Goal: Task Accomplishment & Management: Use online tool/utility

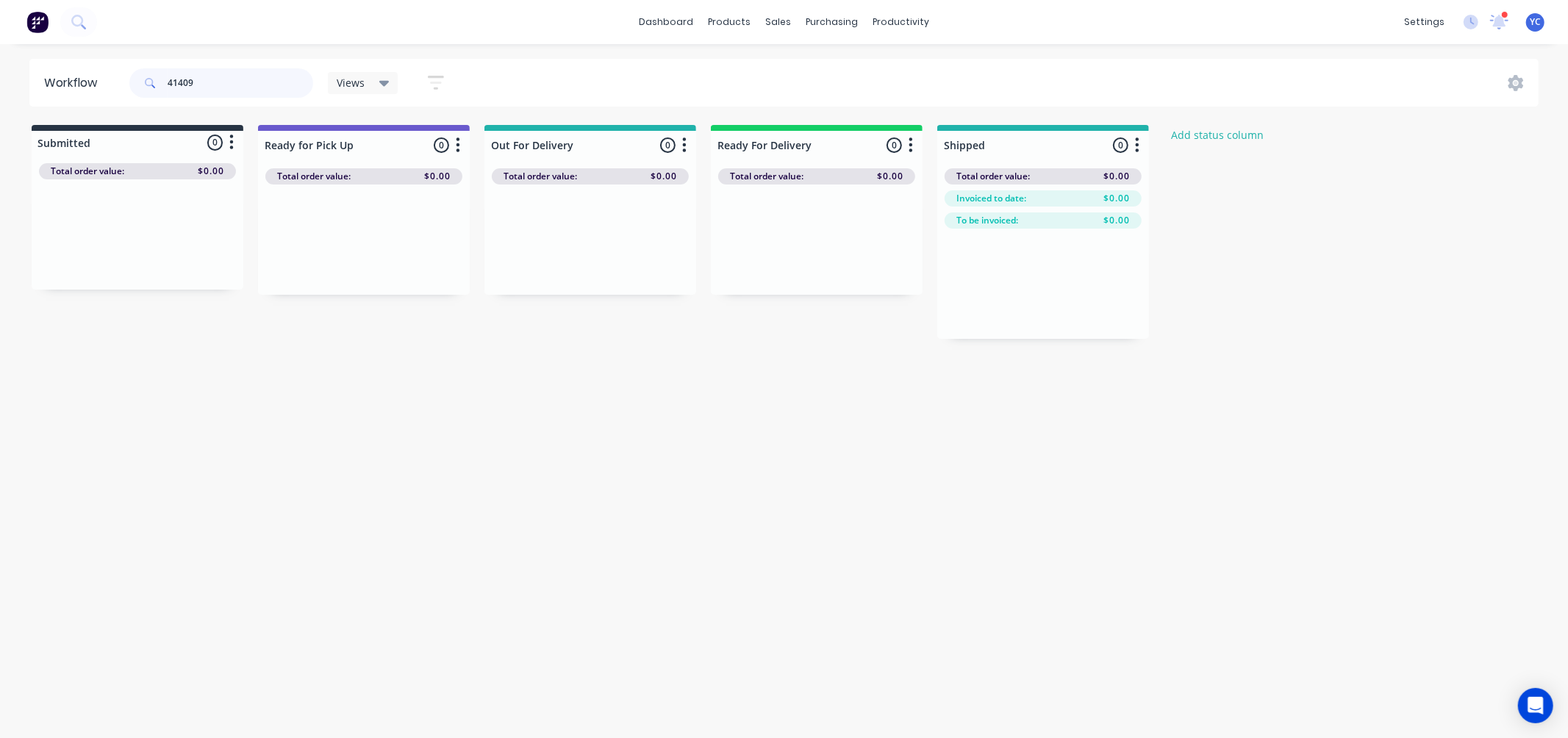
click at [198, 83] on input "41409" at bounding box center [240, 83] width 145 height 30
type input "41409"
click at [204, 84] on input "41409" at bounding box center [240, 83] width 145 height 30
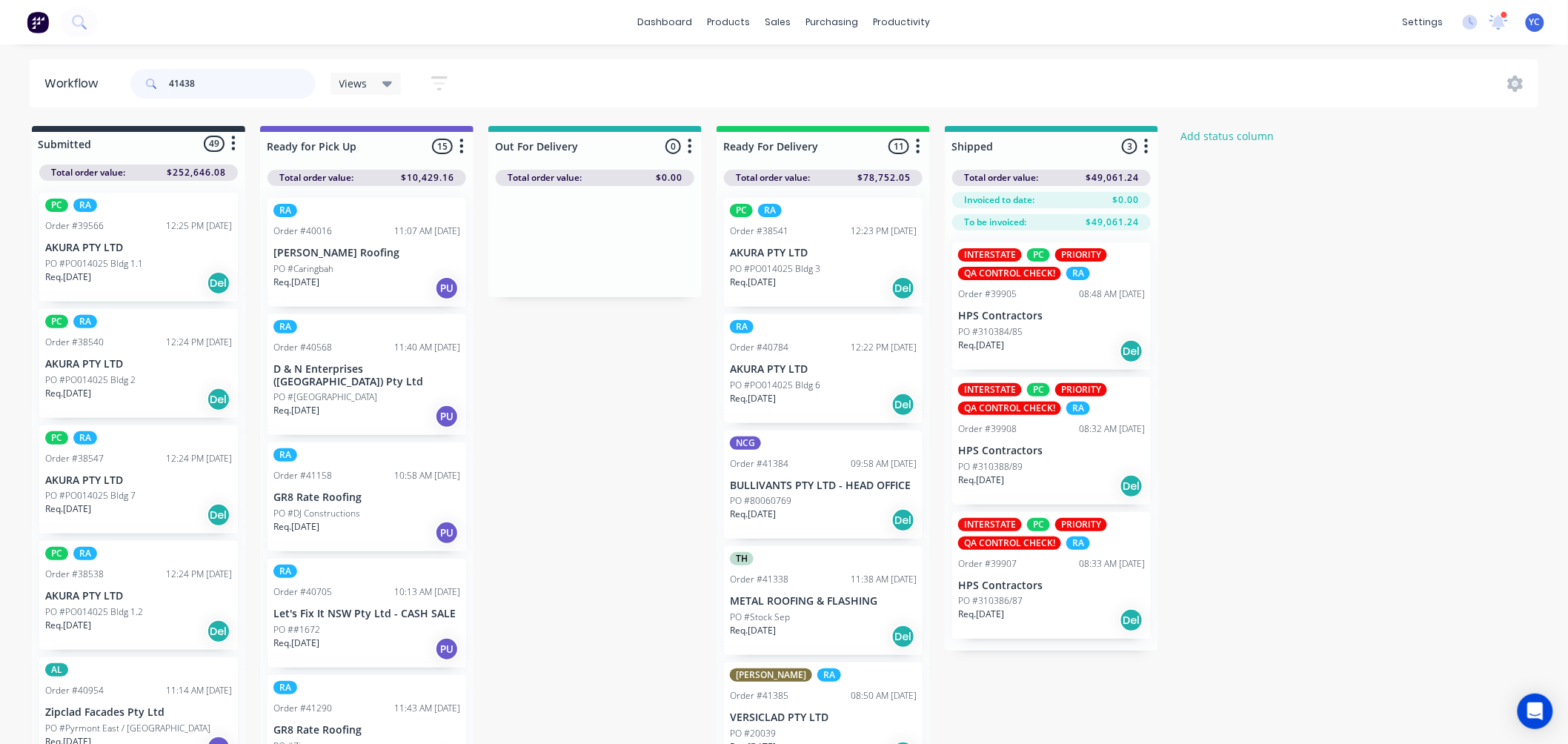
type input "41438"
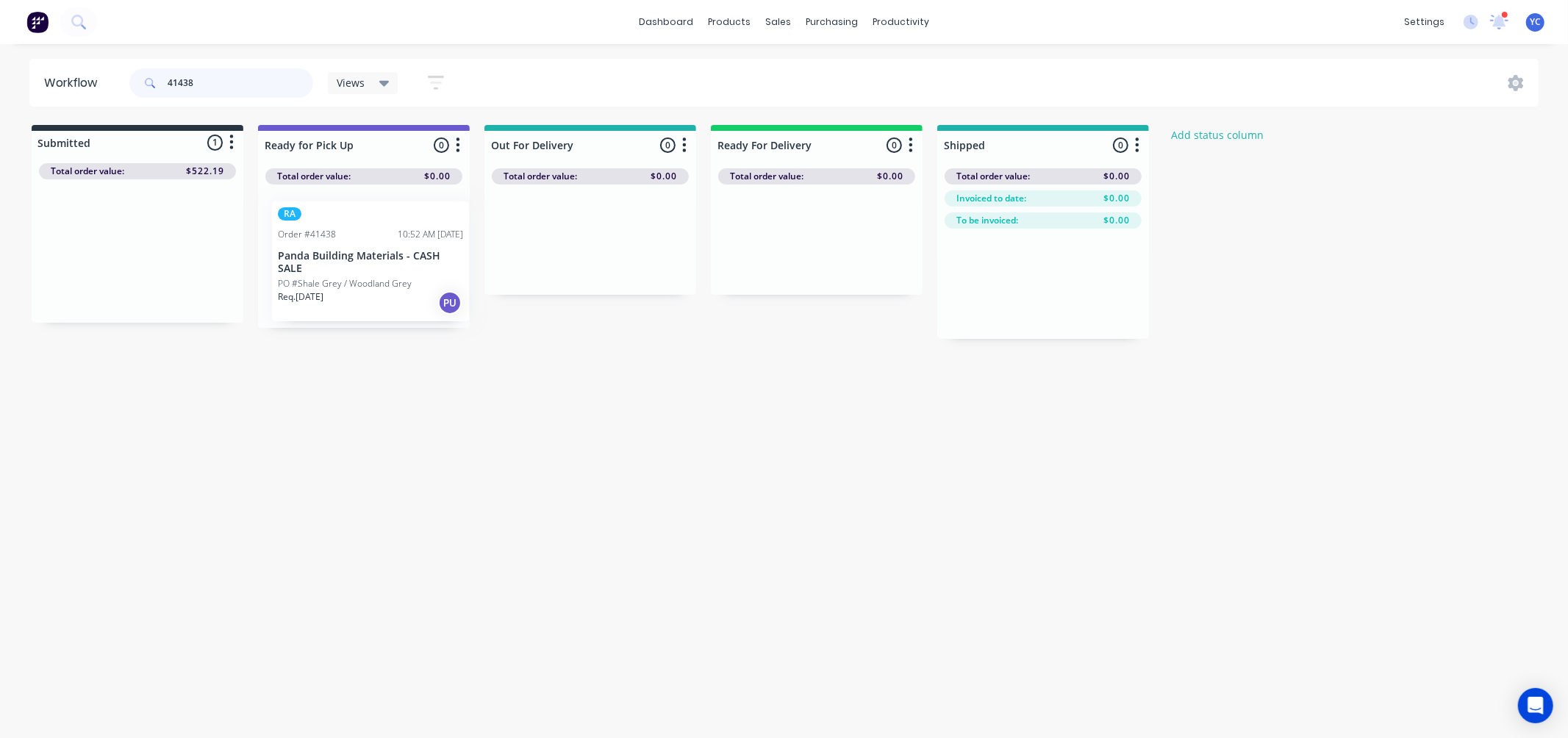
drag, startPoint x: 153, startPoint y: 273, endPoint x: 395, endPoint y: 284, distance: 242.2
click at [395, 284] on div "Submitted 1 Status colour #273444 hex #273444 Save Cancel Summaries Total order…" at bounding box center [789, 232] width 1599 height 214
click at [221, 79] on input "41438" at bounding box center [240, 83] width 145 height 30
click at [222, 80] on input "41438" at bounding box center [240, 83] width 145 height 30
type input "41416"
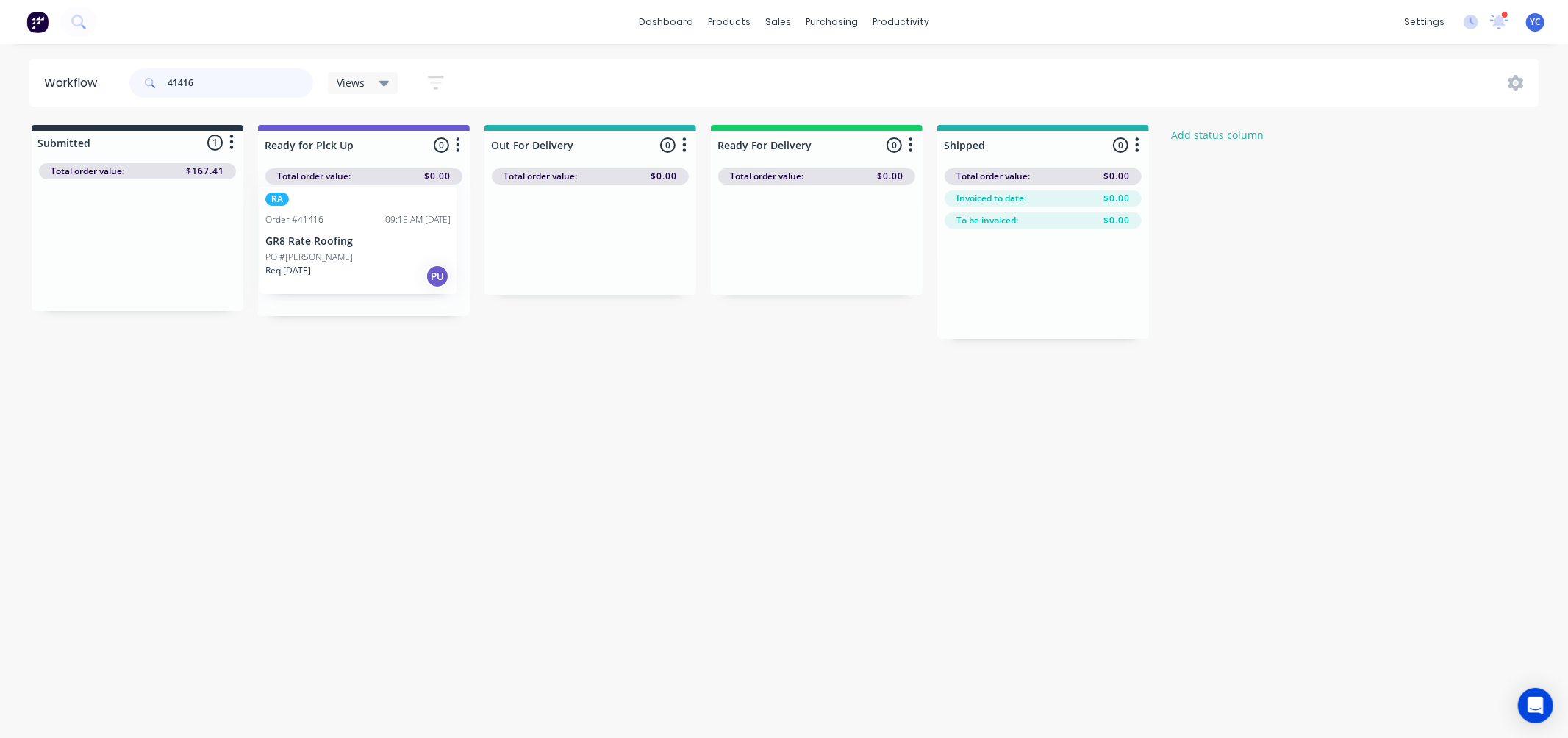
drag, startPoint x: 125, startPoint y: 256, endPoint x: 364, endPoint y: 248, distance: 239.1
click at [364, 248] on div "Submitted 1 Status colour #273444 hex #273444 Save Cancel Summaries Total order…" at bounding box center [789, 232] width 1599 height 214
click at [223, 83] on input "41416" at bounding box center [240, 83] width 145 height 30
click at [220, 82] on input "41416" at bounding box center [240, 83] width 145 height 30
click at [218, 82] on input "41416" at bounding box center [240, 83] width 145 height 30
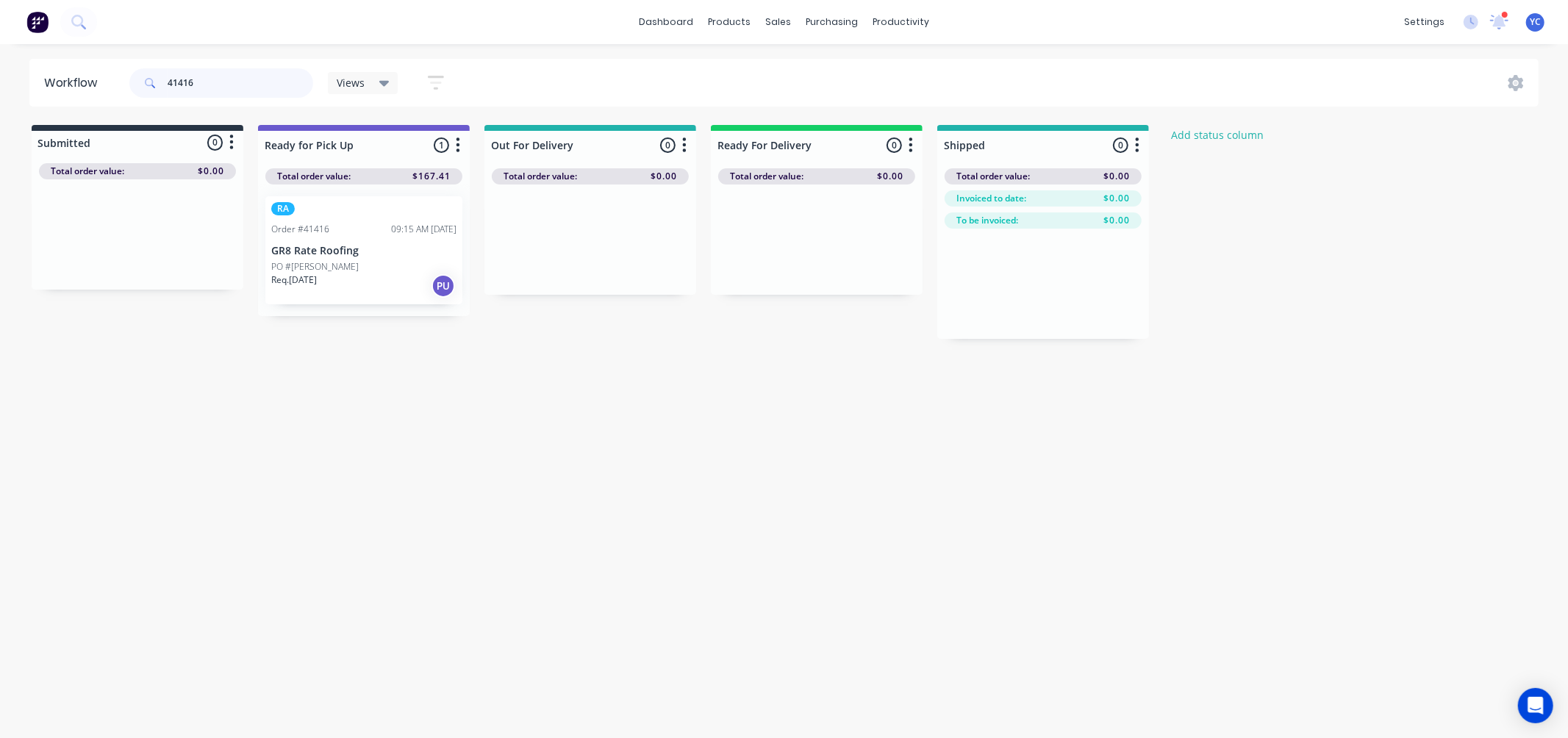
click at [218, 82] on input "41416" at bounding box center [240, 83] width 145 height 30
type input "41415"
drag, startPoint x: 120, startPoint y: 238, endPoint x: 372, endPoint y: 236, distance: 252.0
click at [372, 236] on div "Submitted 1 Status colour #273444 hex #273444 Save Cancel Summaries Total order…" at bounding box center [789, 232] width 1599 height 214
click at [199, 76] on input "41415" at bounding box center [240, 83] width 145 height 30
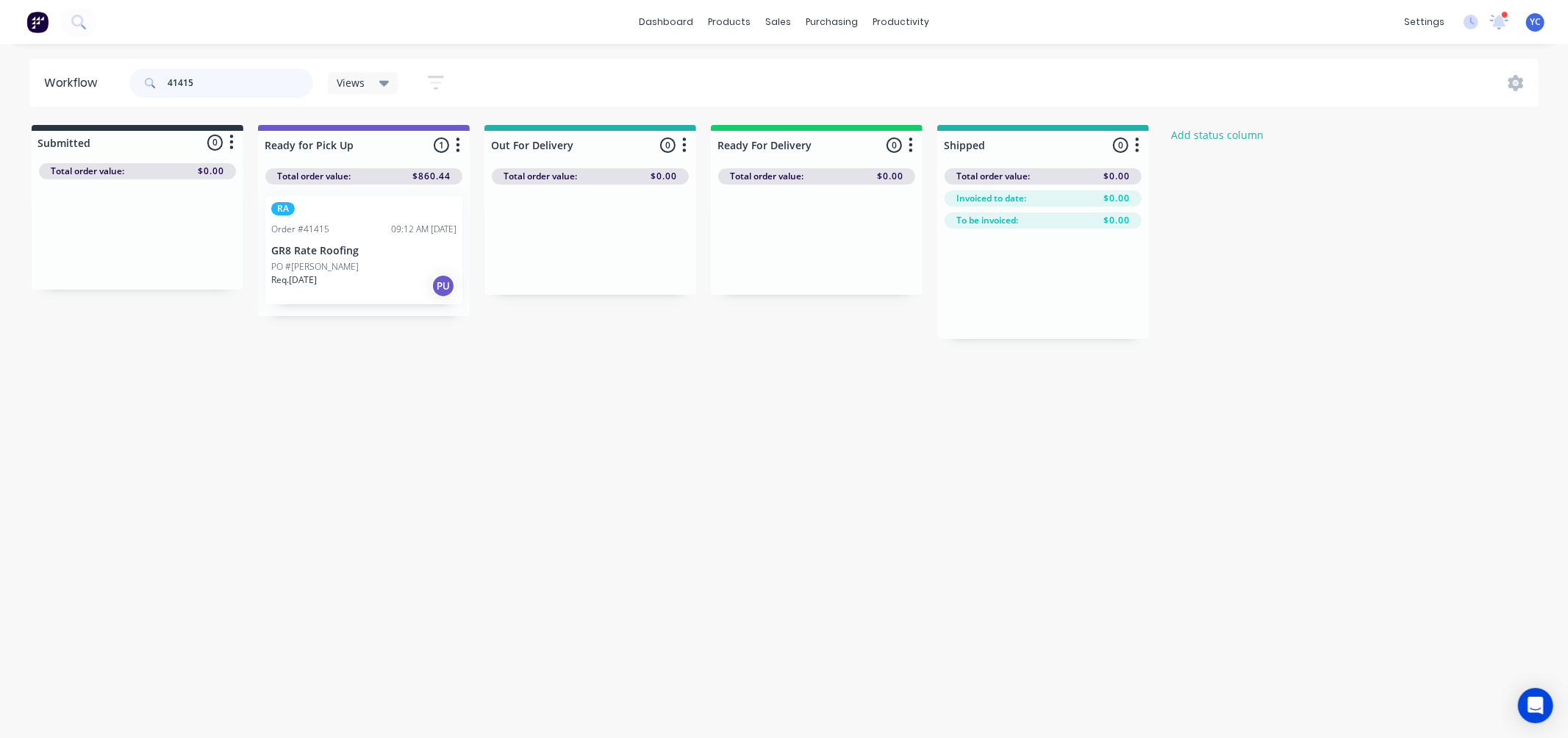
click at [199, 76] on input "41415" at bounding box center [240, 83] width 145 height 30
type input "41292"
click at [417, 397] on div "Mark as Picked Up" at bounding box center [424, 396] width 148 height 30
click at [233, 72] on input "41292" at bounding box center [240, 83] width 145 height 30
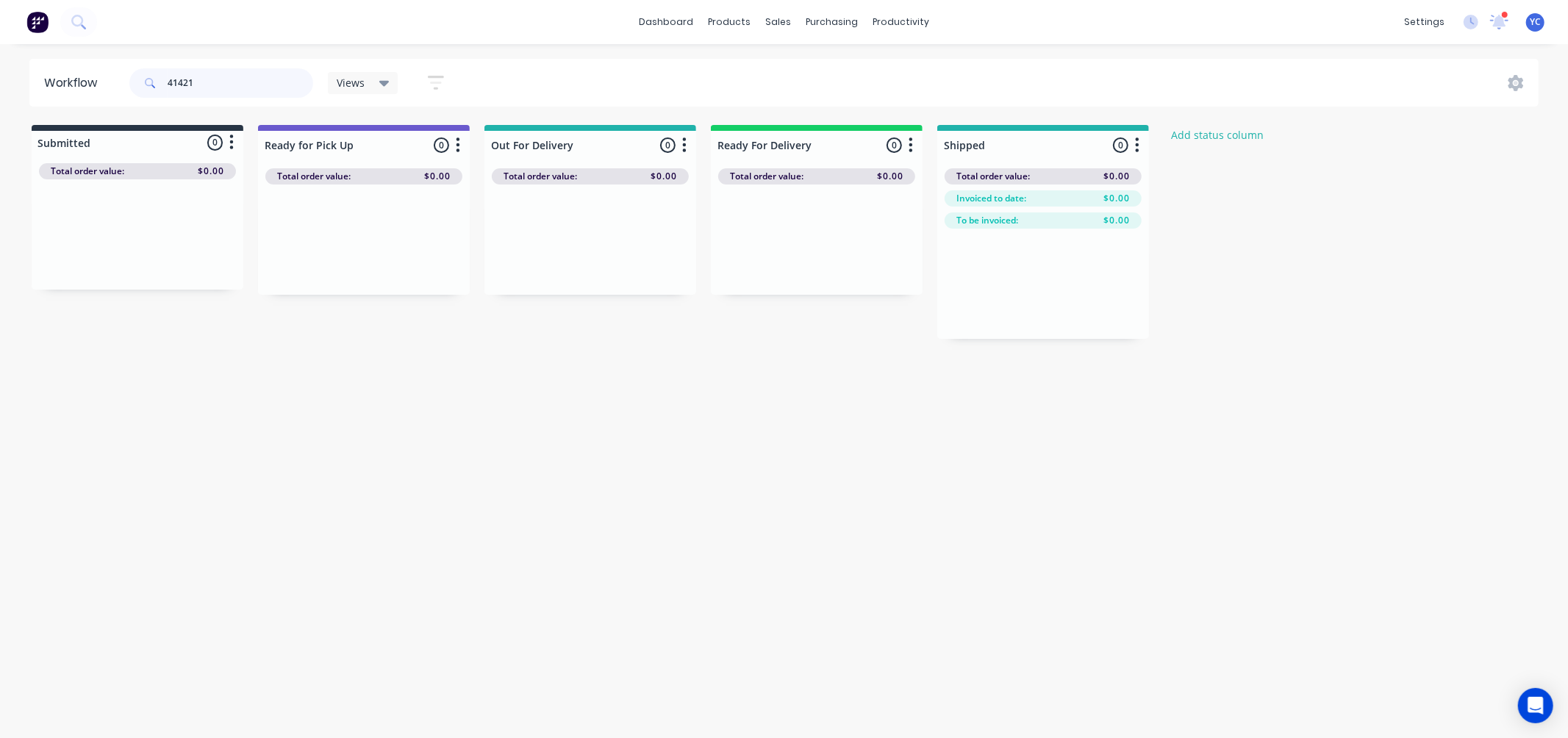
type input "41421"
drag, startPoint x: 350, startPoint y: 251, endPoint x: 356, endPoint y: 242, distance: 10.8
click at [451, 378] on div "Mark as Picked Up" at bounding box center [431, 380] width 148 height 30
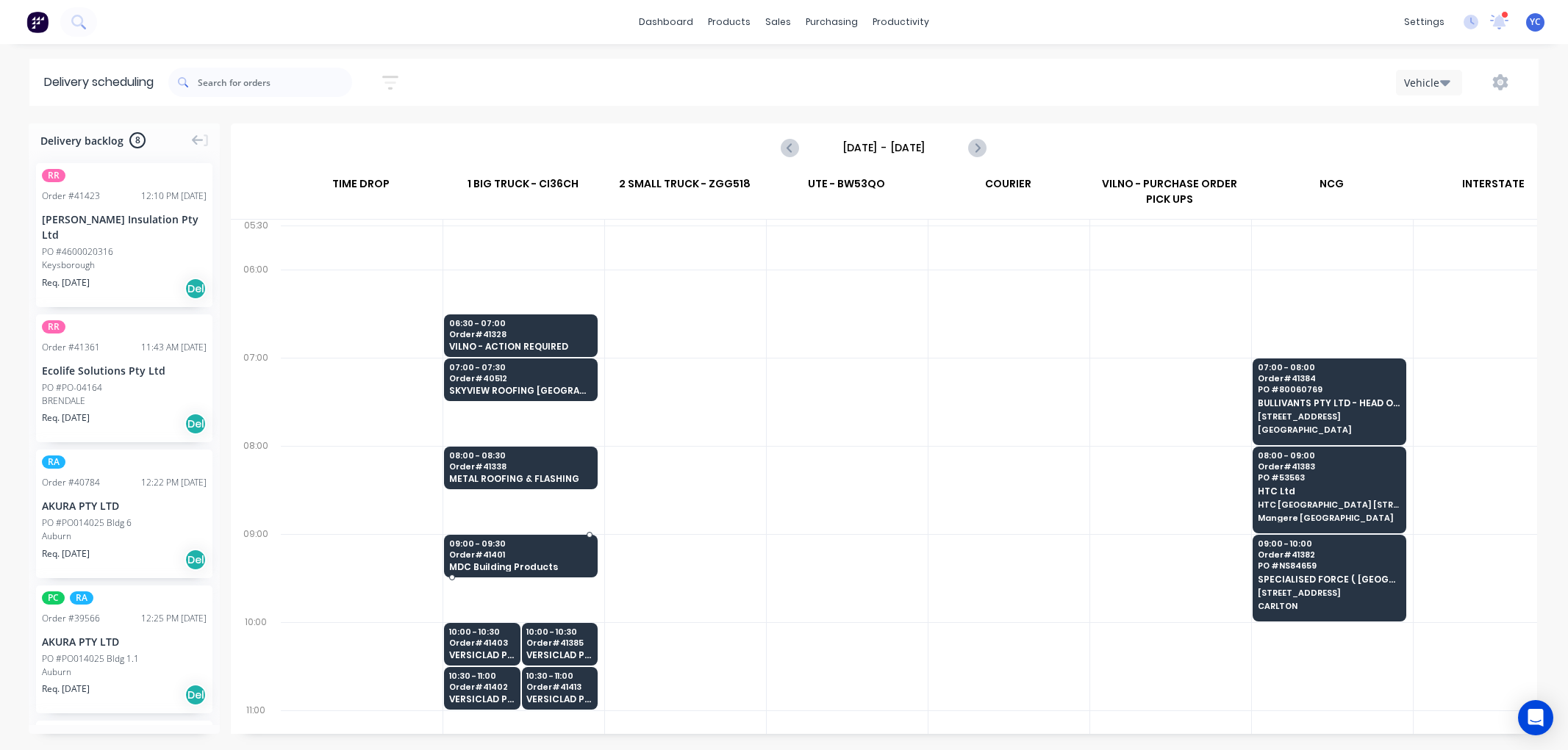
click at [483, 460] on span "08:00 - 08:30" at bounding box center [520, 455] width 142 height 9
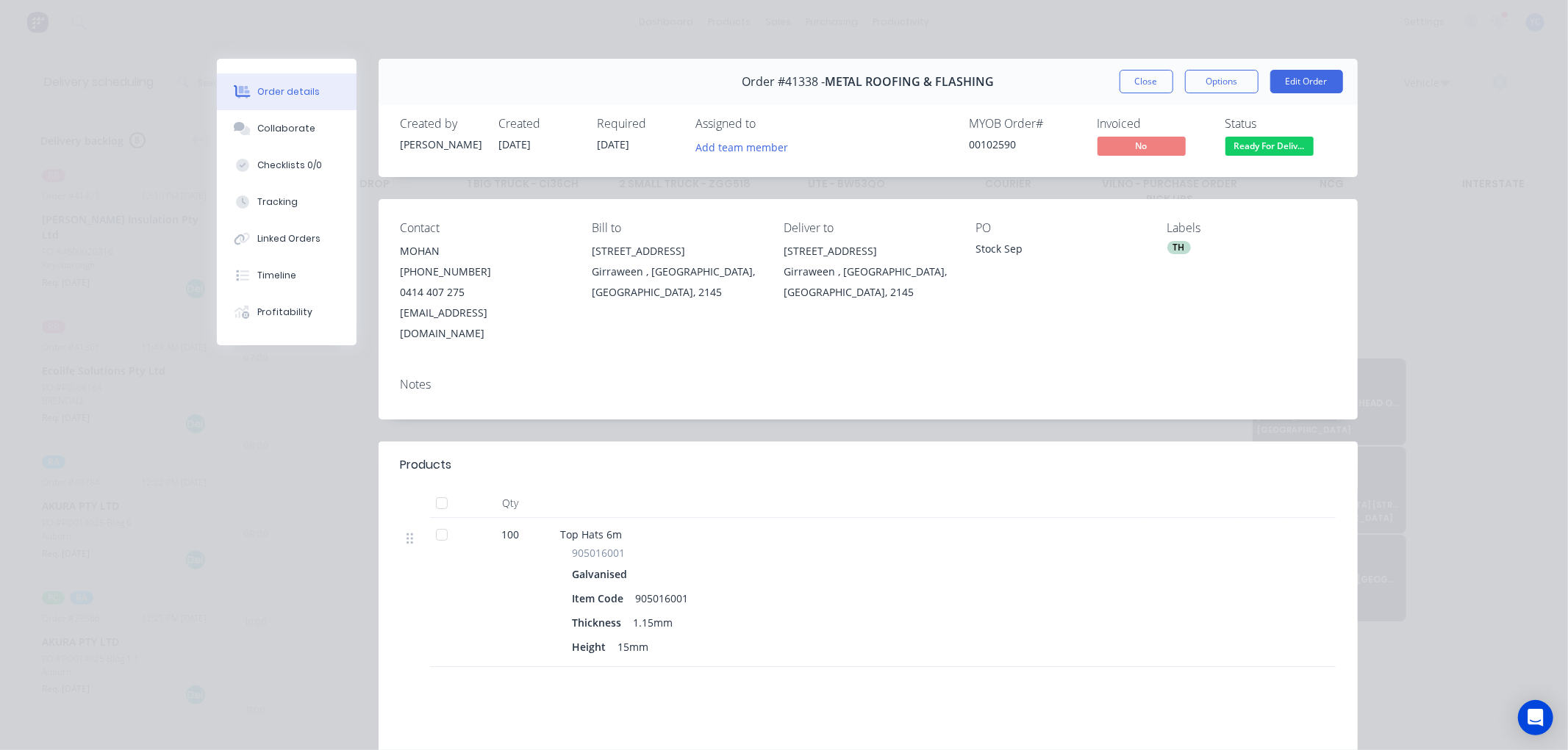
scroll to position [0, 1]
drag, startPoint x: 821, startPoint y: 85, endPoint x: 994, endPoint y: 86, distance: 173.0
click at [994, 86] on div "Order #41338 - METAL ROOFING & FLASHING Close Options Edit Order" at bounding box center [868, 82] width 979 height 46
copy span "METAL ROOFING & FLASHING"
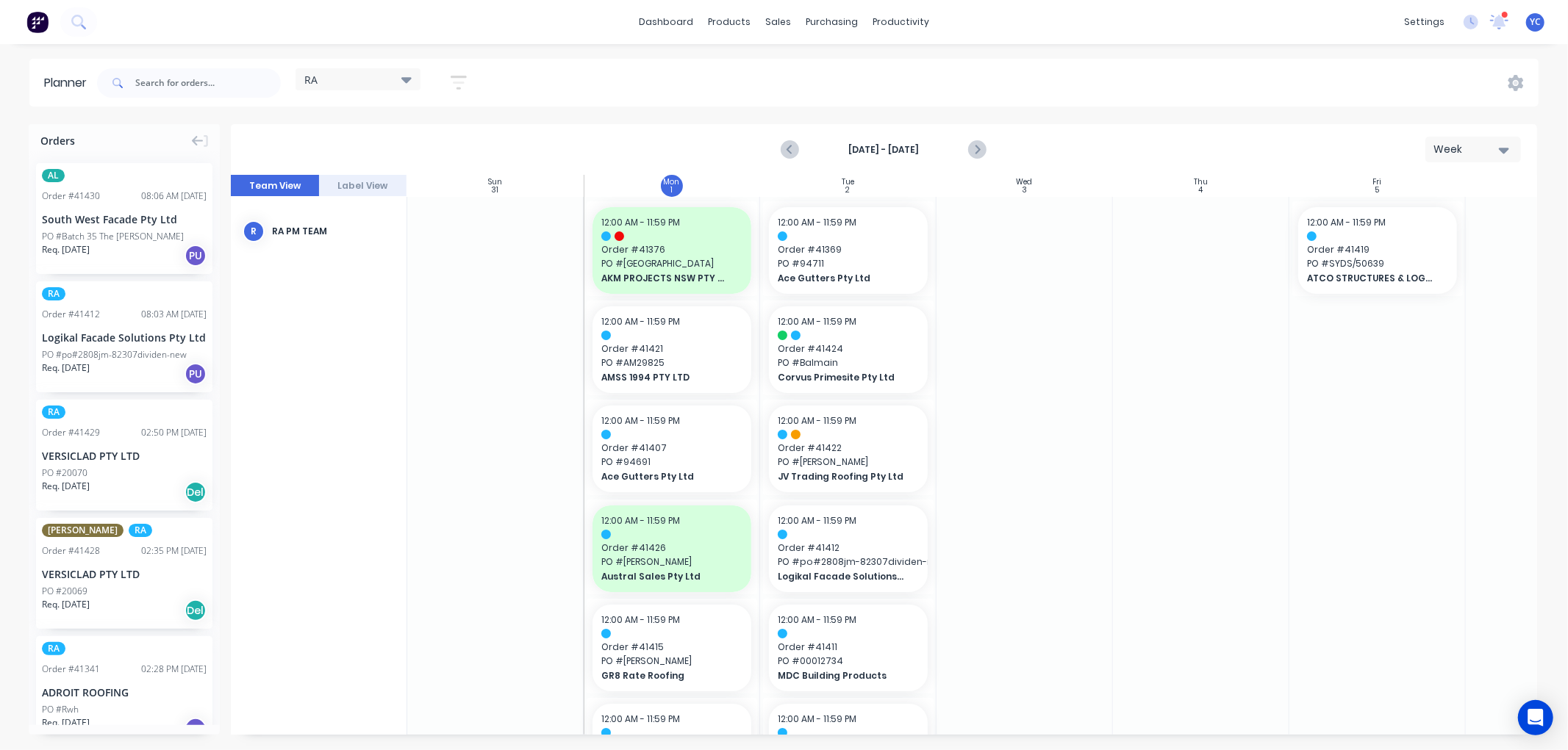
scroll to position [82, 1]
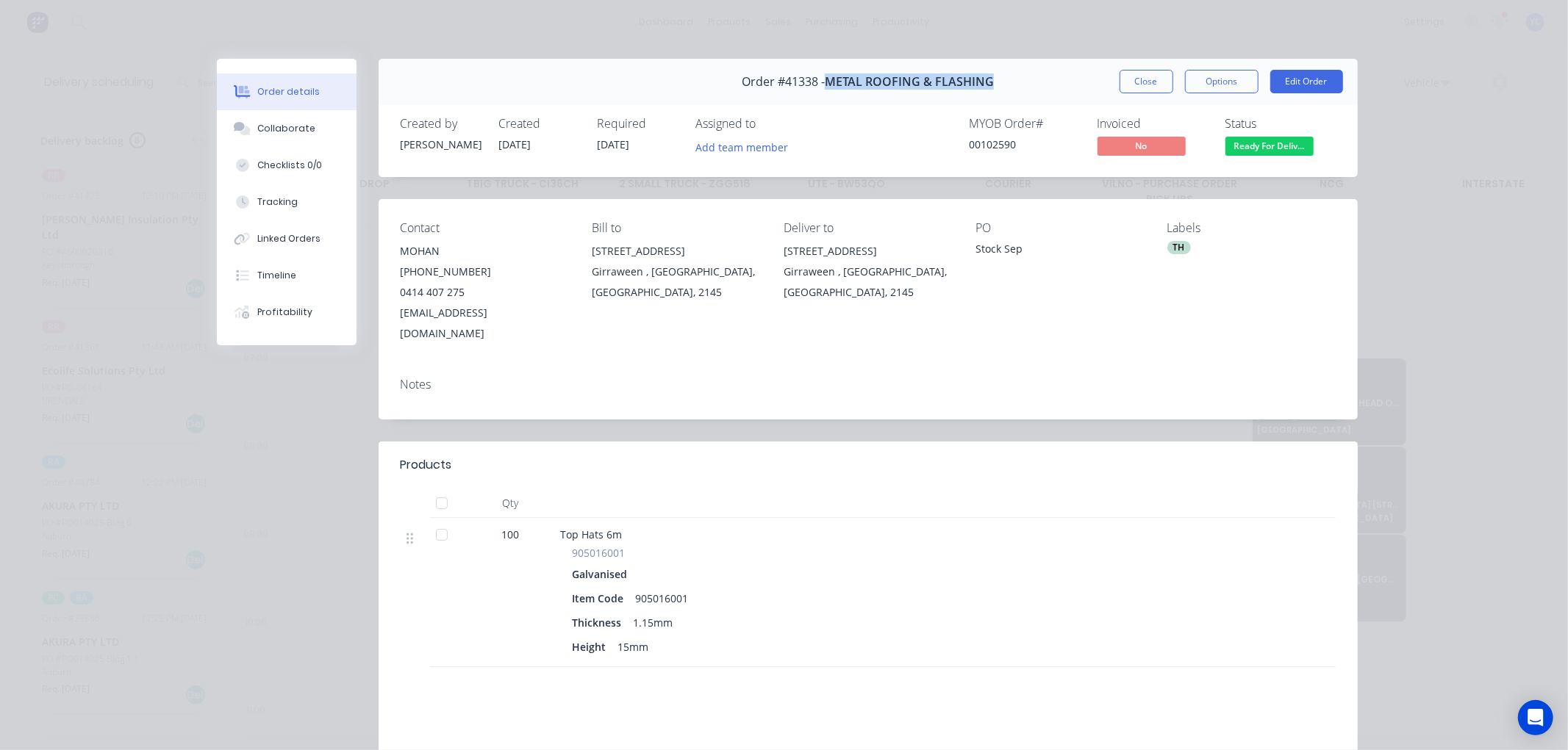
scroll to position [0, 1]
click at [1133, 82] on button "Close" at bounding box center [1147, 82] width 54 height 23
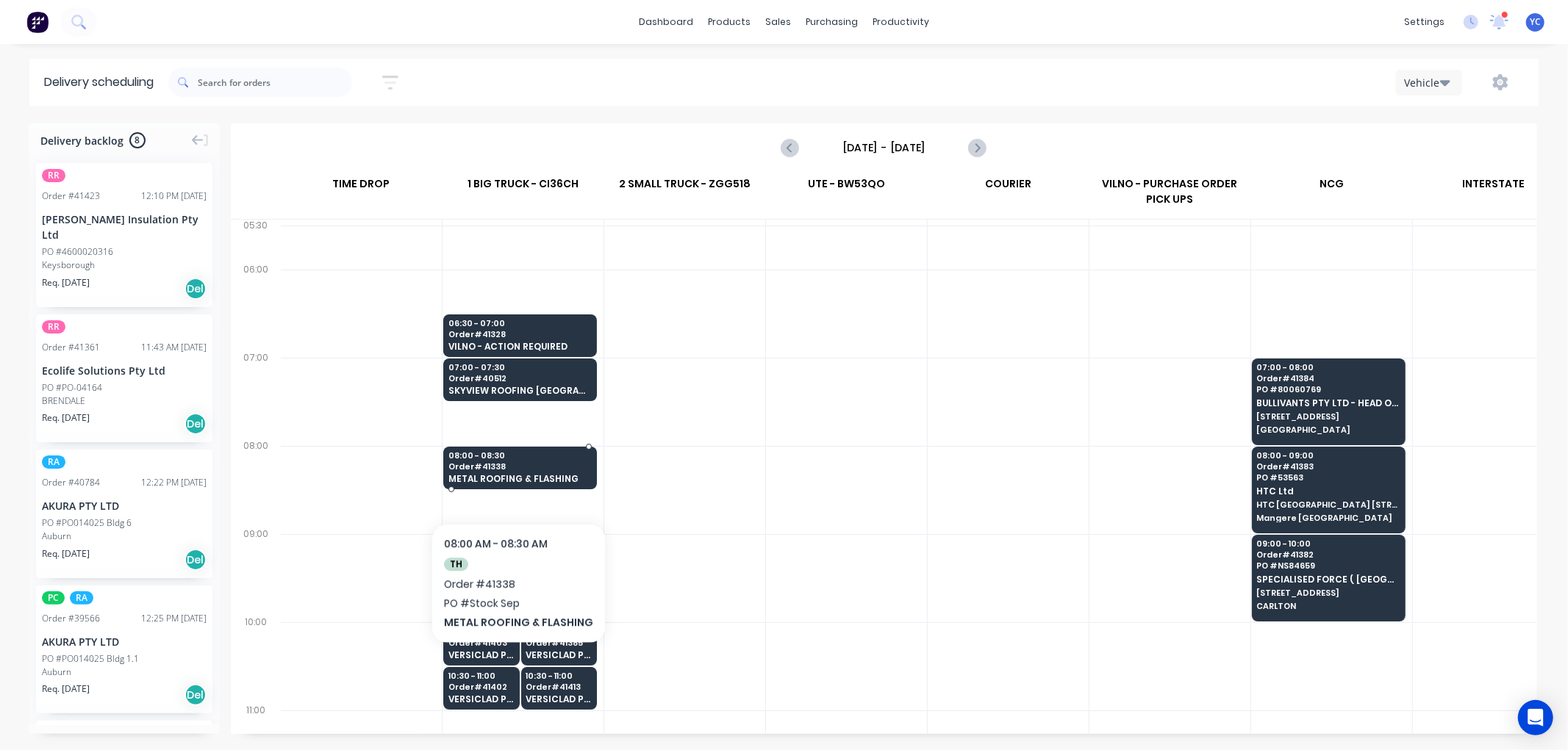
click at [516, 478] on span "METAL ROOFING & FLASHING" at bounding box center [519, 479] width 142 height 10
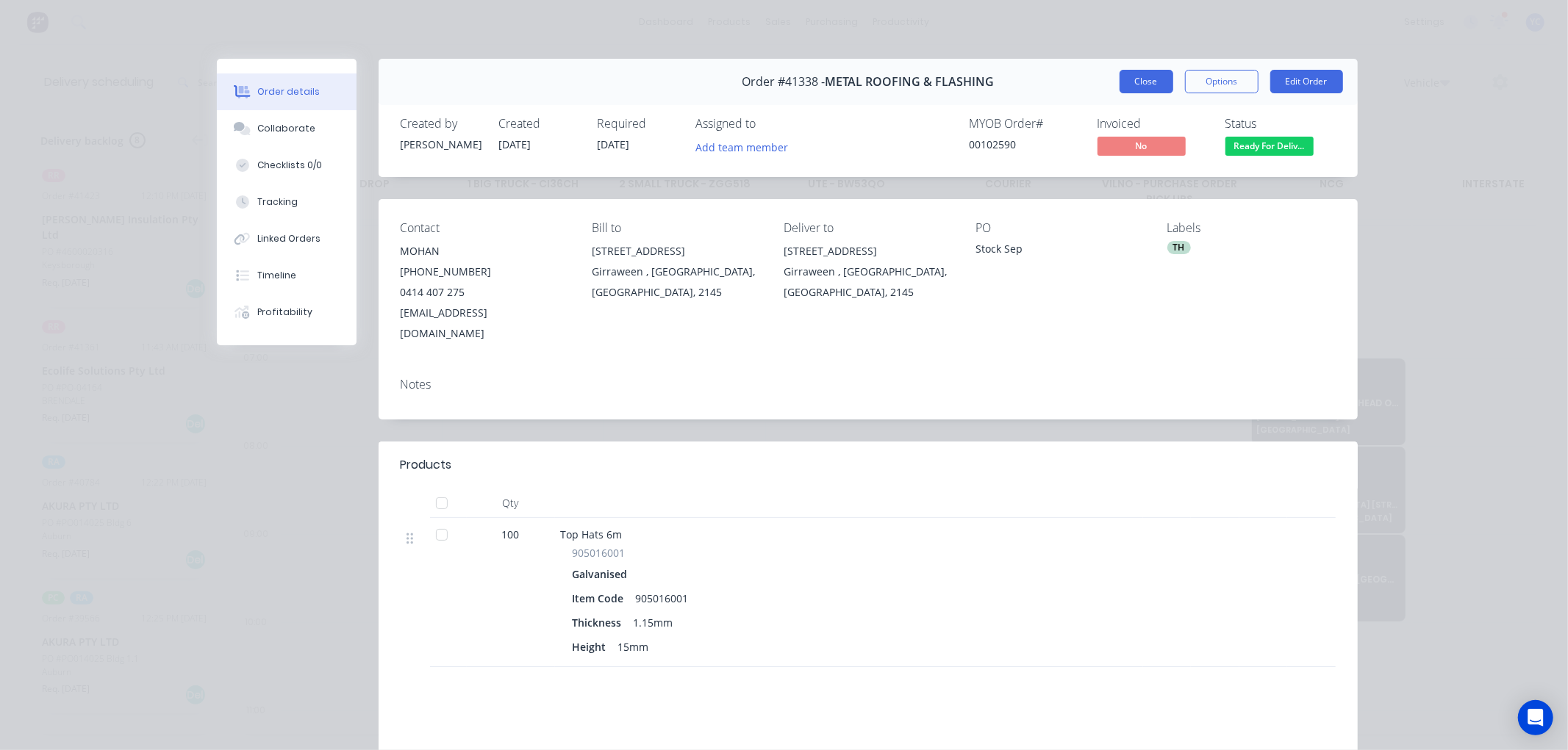
click at [1142, 91] on button "Close" at bounding box center [1147, 82] width 54 height 23
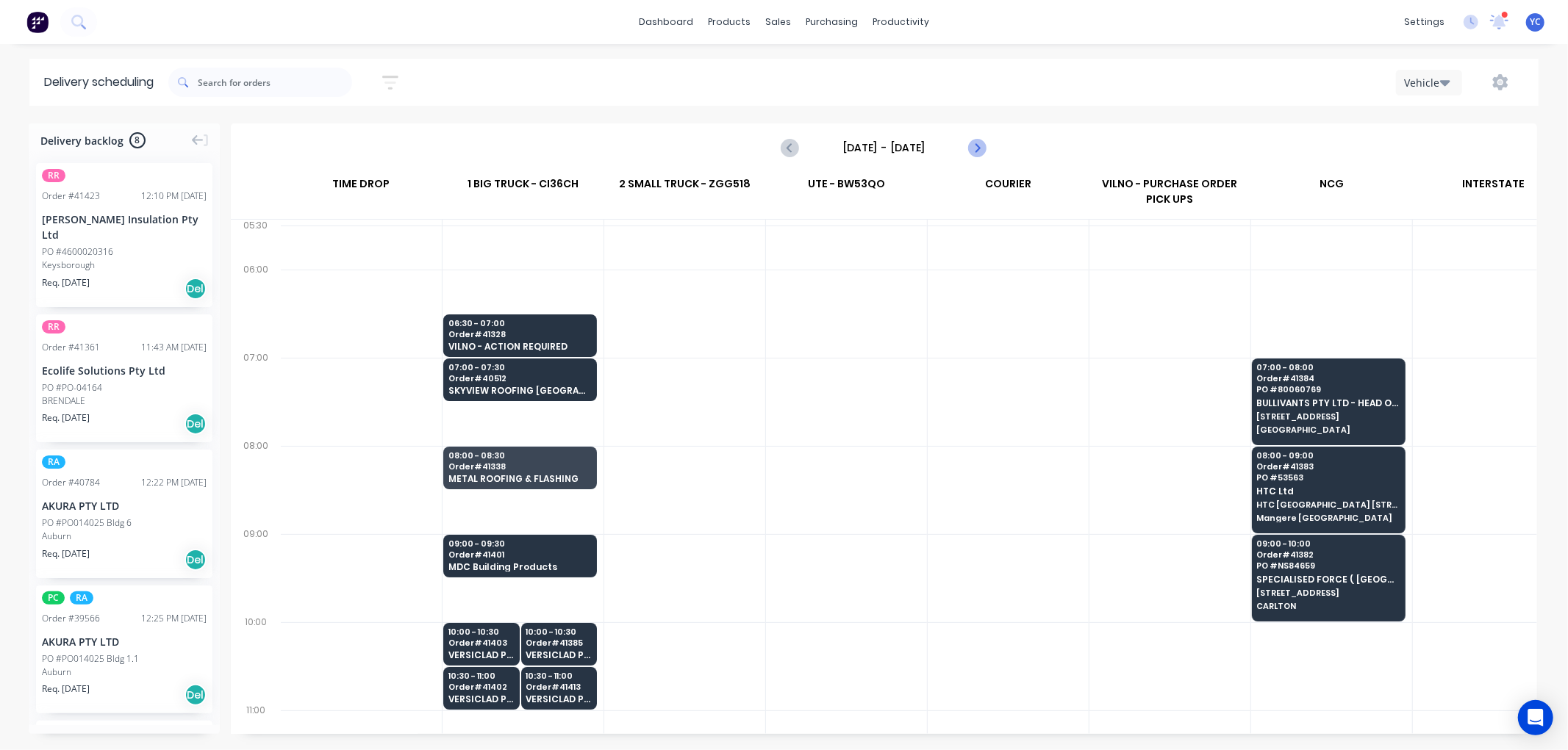
click at [985, 144] on icon "Next page" at bounding box center [976, 147] width 17 height 17
type input "[DATE] - [DATE]"
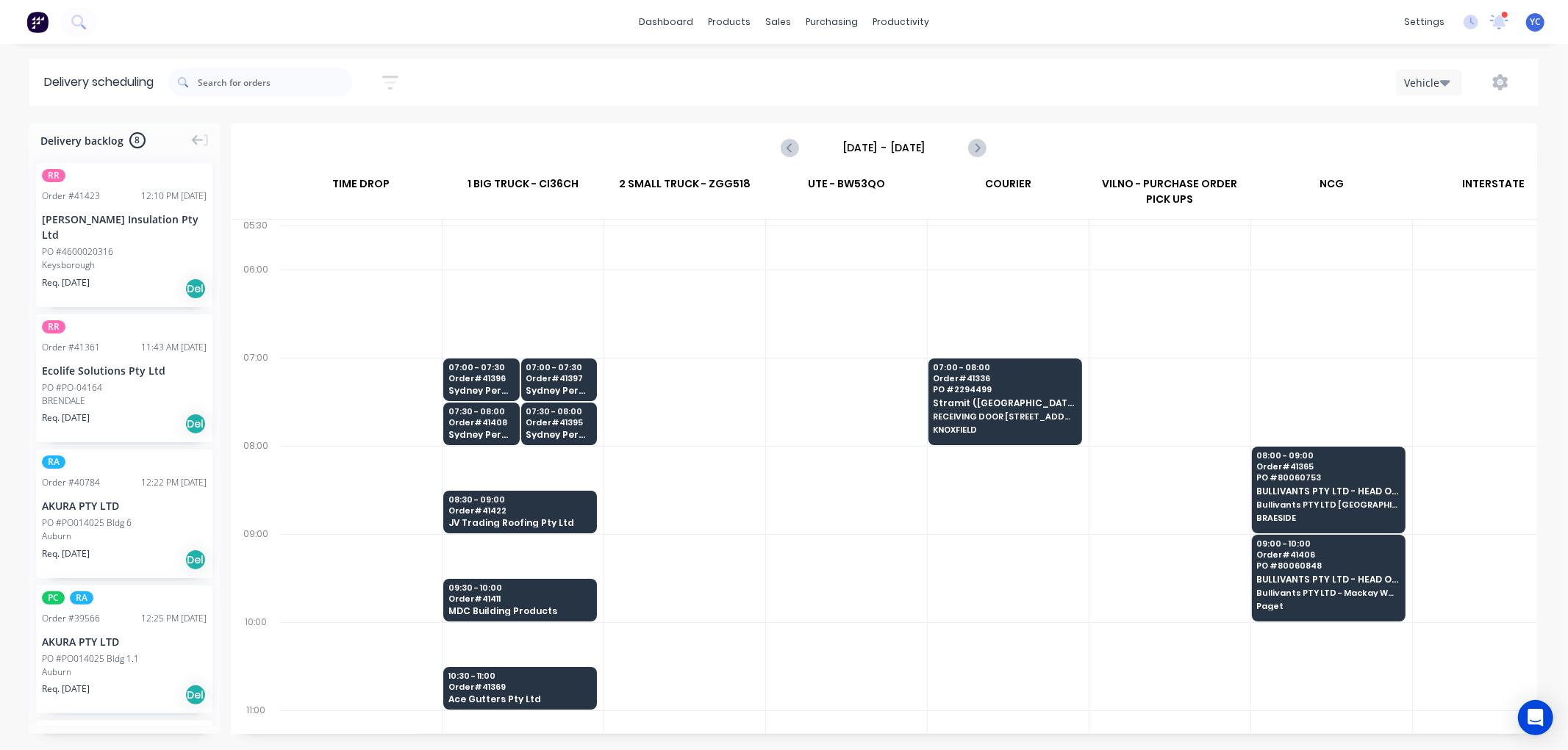
click at [1508, 78] on button "button" at bounding box center [1500, 83] width 47 height 27
click at [1413, 120] on div "Run Sheet" at bounding box center [1454, 121] width 114 height 21
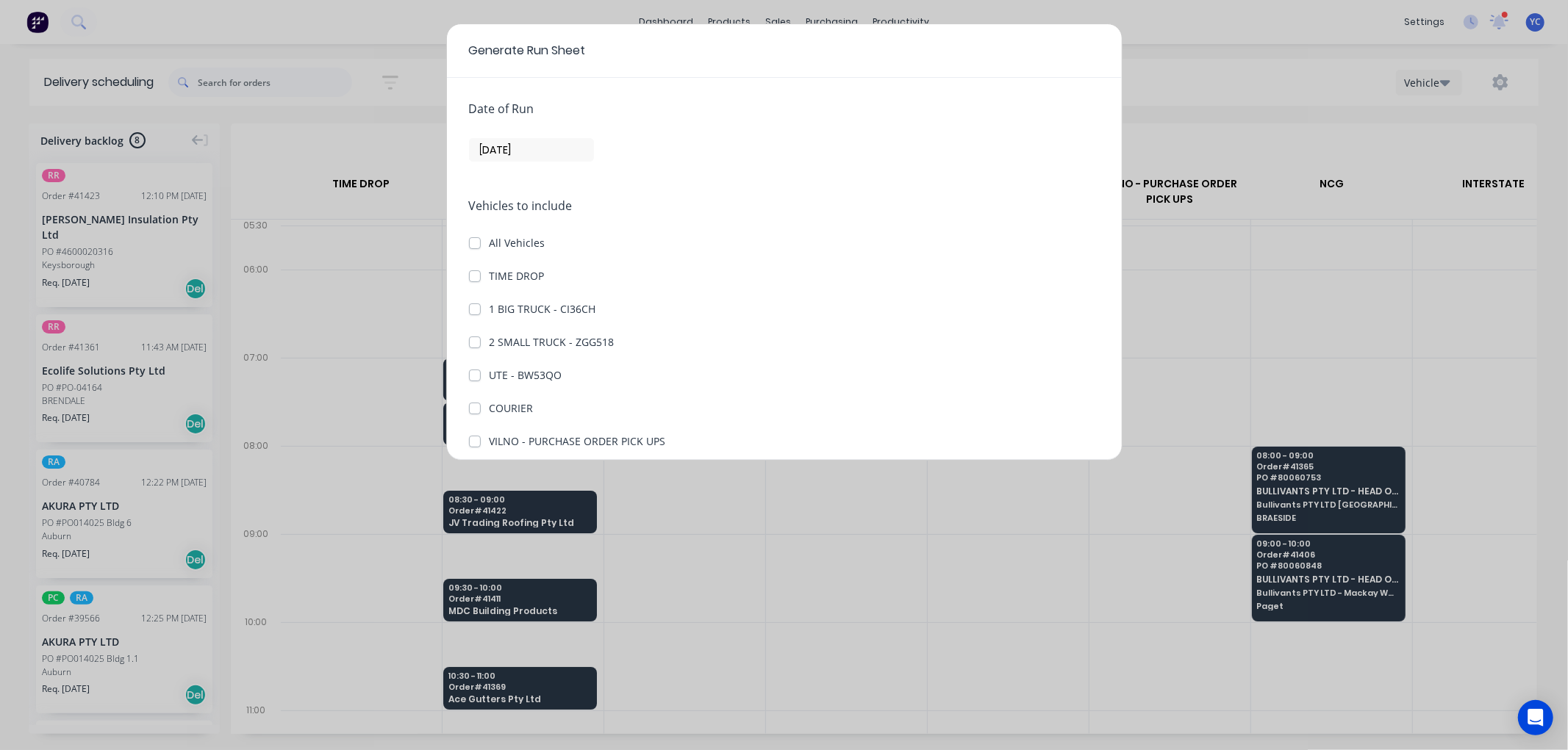
click at [490, 307] on label "1 BIG TRUCK - CI36CH" at bounding box center [543, 309] width 107 height 15
click at [471, 307] on CI36CH "1 BIG TRUCK - CI36CH" at bounding box center [474, 308] width 12 height 14
checkbox CI36CH "true"
click at [523, 148] on input "[DATE]" at bounding box center [531, 149] width 123 height 22
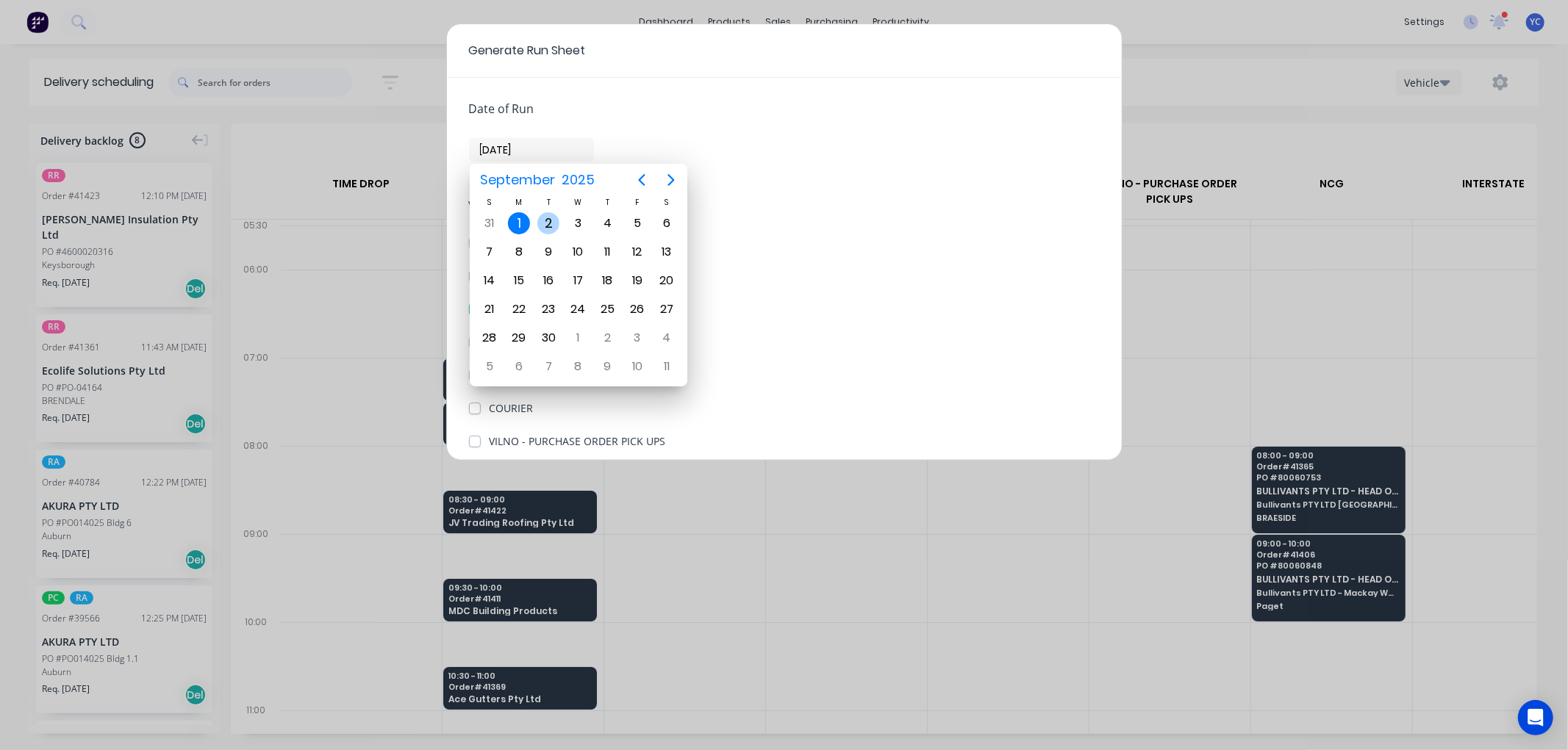
click at [543, 220] on div "2" at bounding box center [548, 223] width 22 height 22
type input "[DATE]"
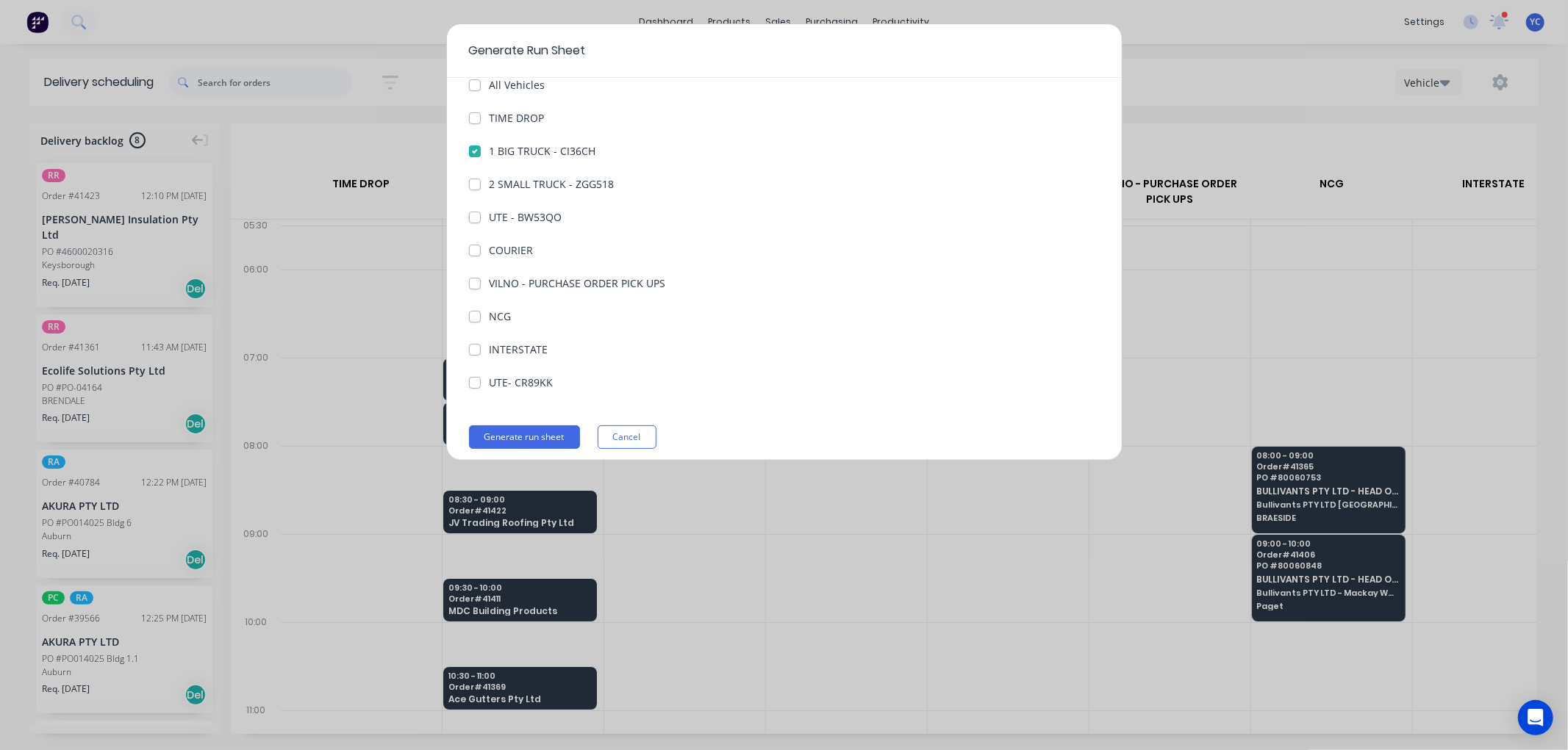
scroll to position [169, 0]
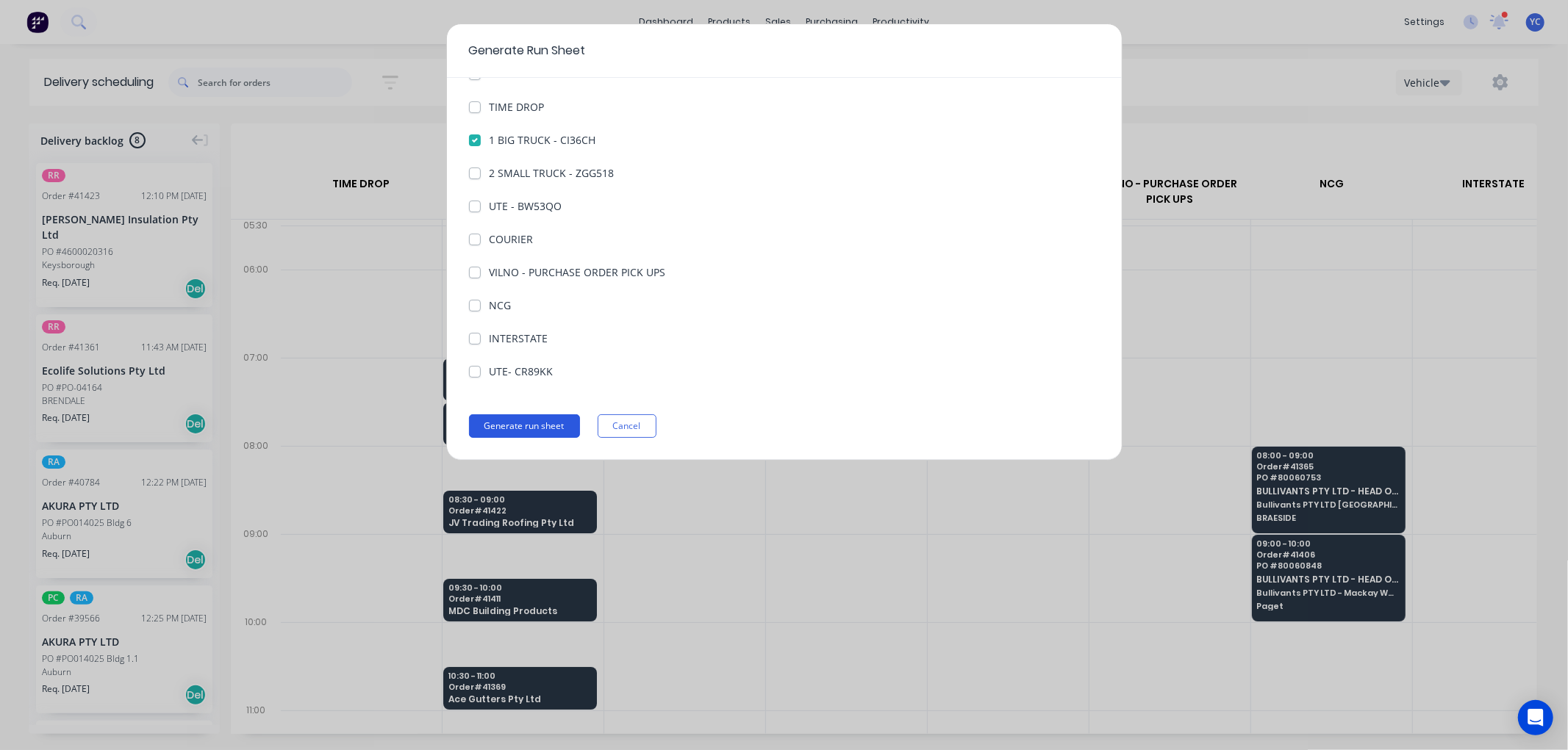
click at [545, 427] on button "Generate run sheet" at bounding box center [523, 426] width 111 height 23
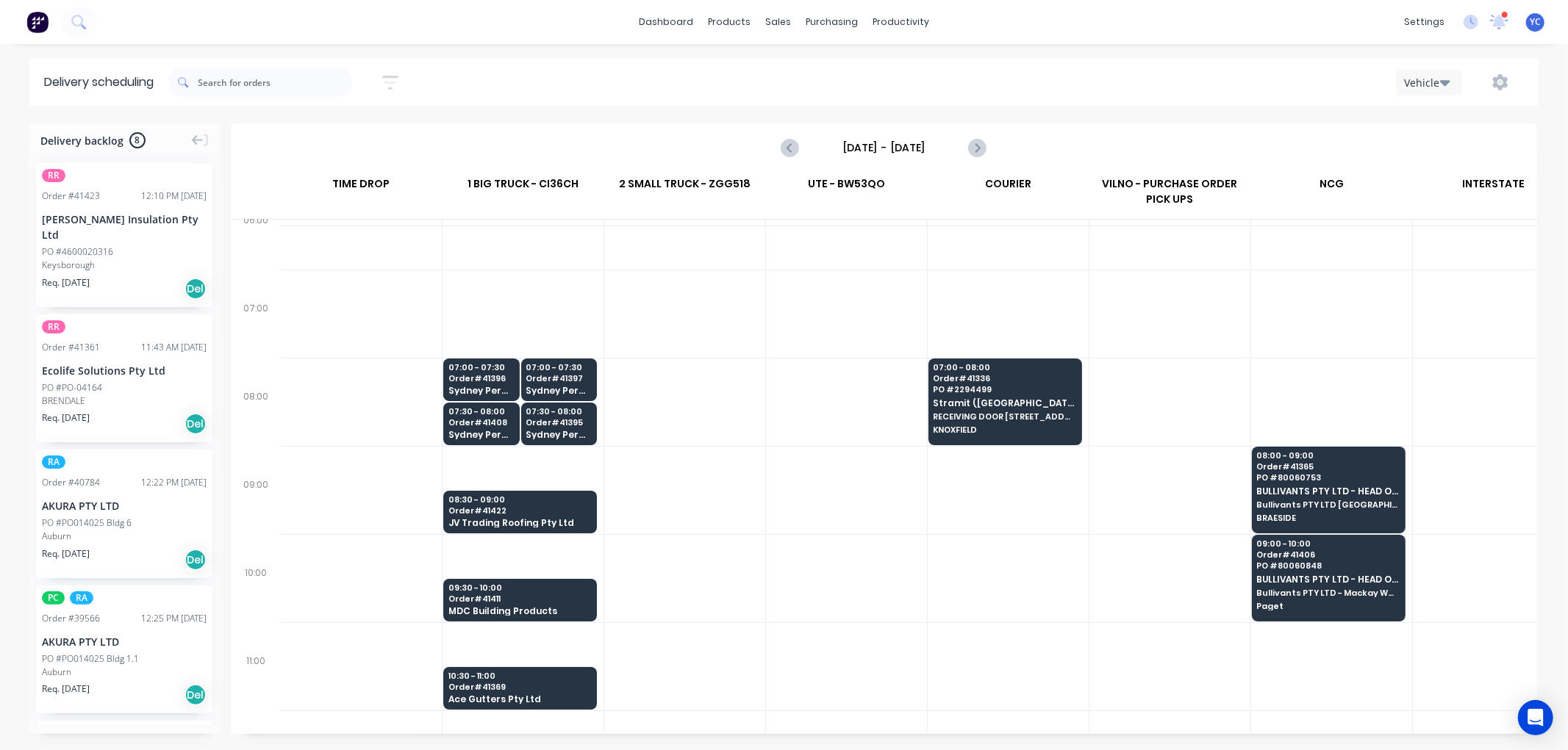
scroll to position [163, 1]
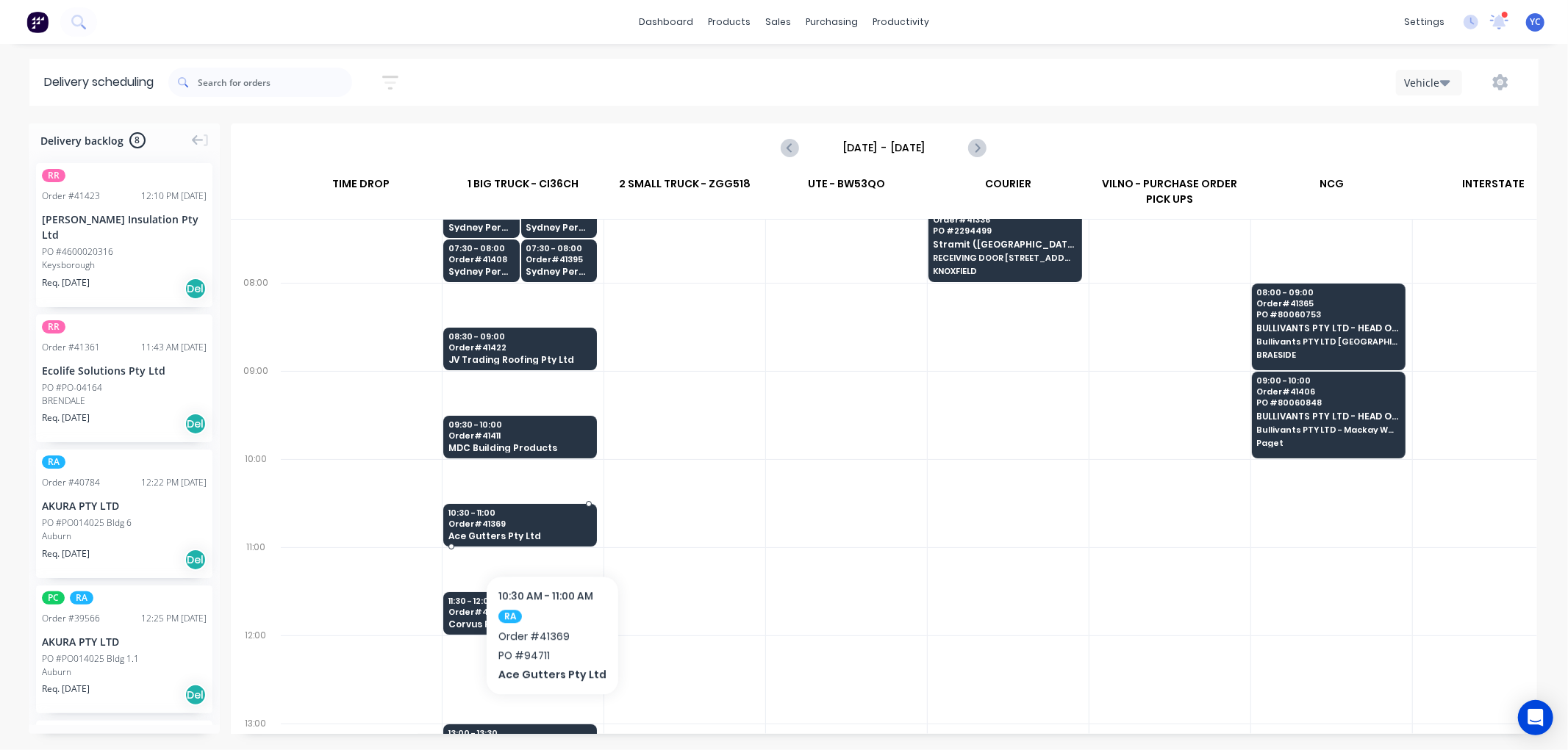
click at [547, 531] on span "Ace Gutters Pty Ltd" at bounding box center [519, 536] width 142 height 10
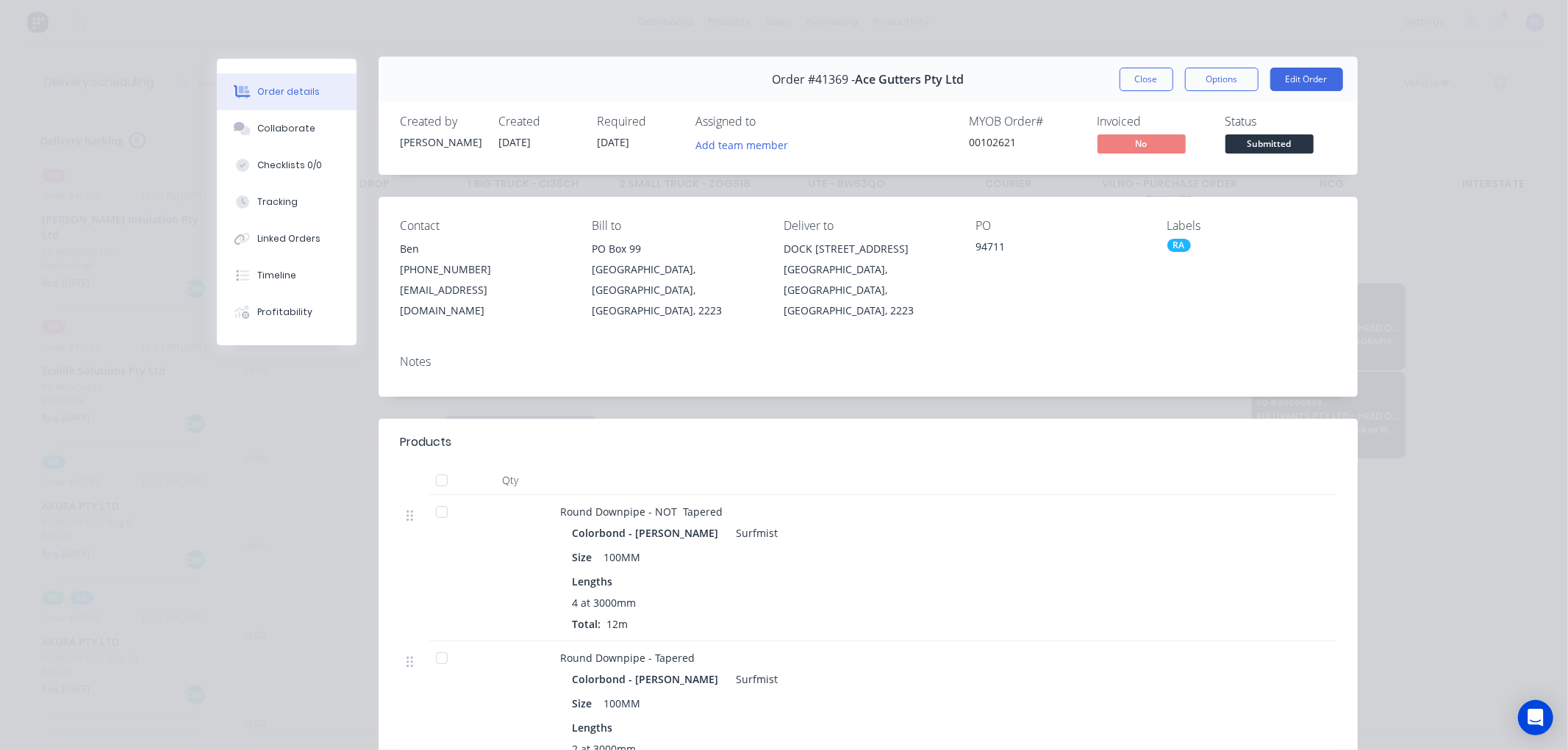
scroll to position [0, 0]
click at [1142, 72] on button "Close" at bounding box center [1147, 82] width 54 height 23
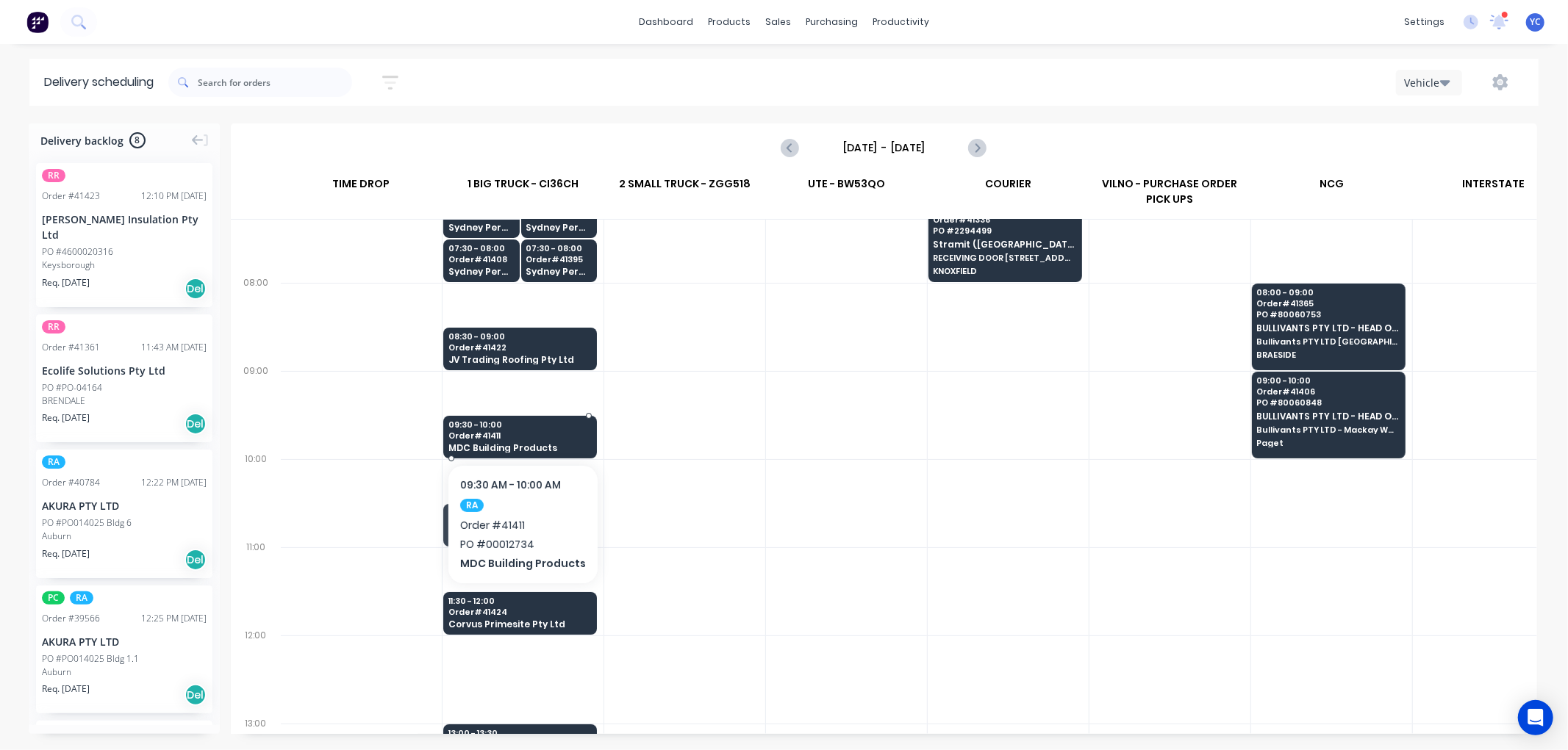
click at [554, 440] on div "09:30 - 10:00 Order # 41411 MDC Building Products" at bounding box center [519, 437] width 152 height 43
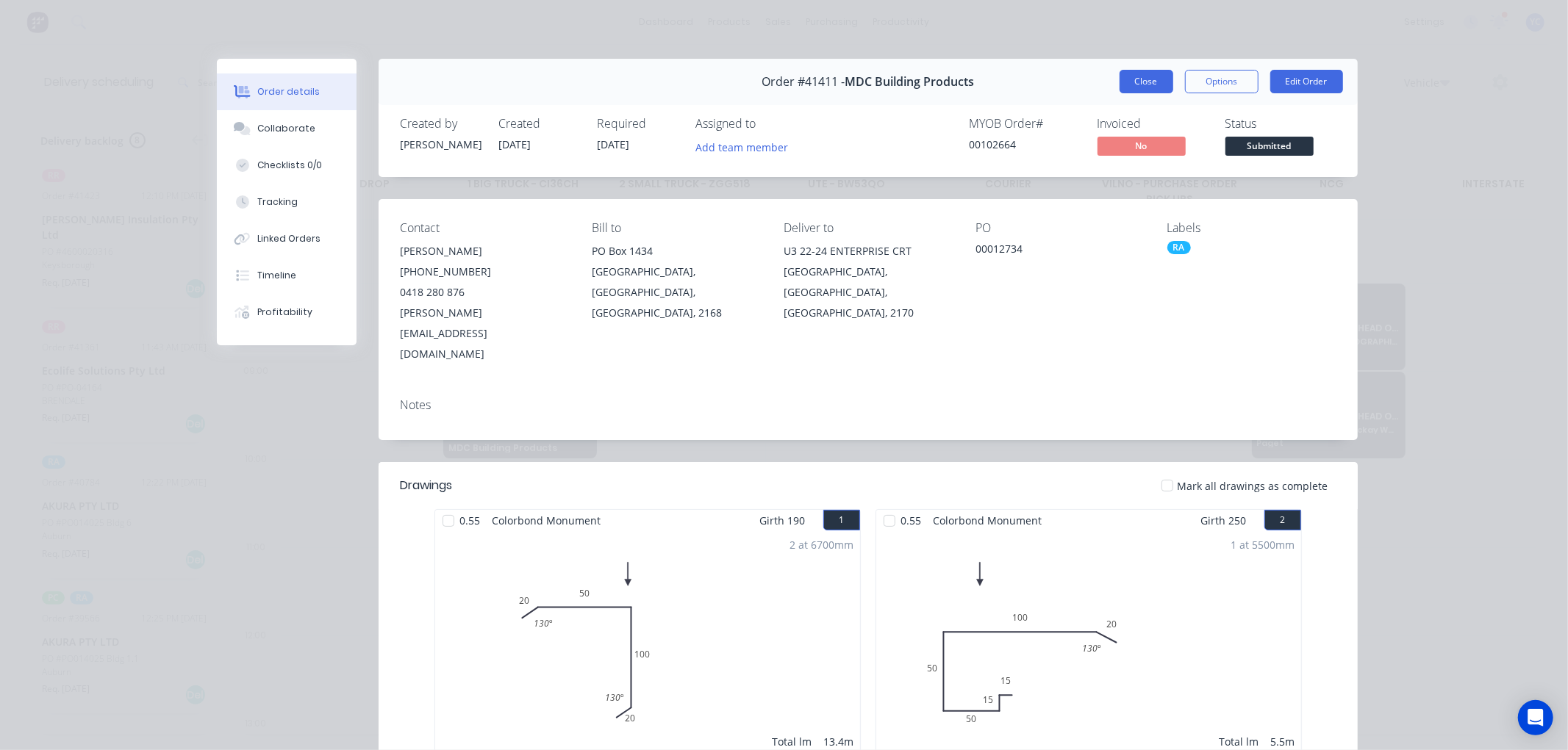
click at [1126, 80] on button "Close" at bounding box center [1147, 82] width 54 height 23
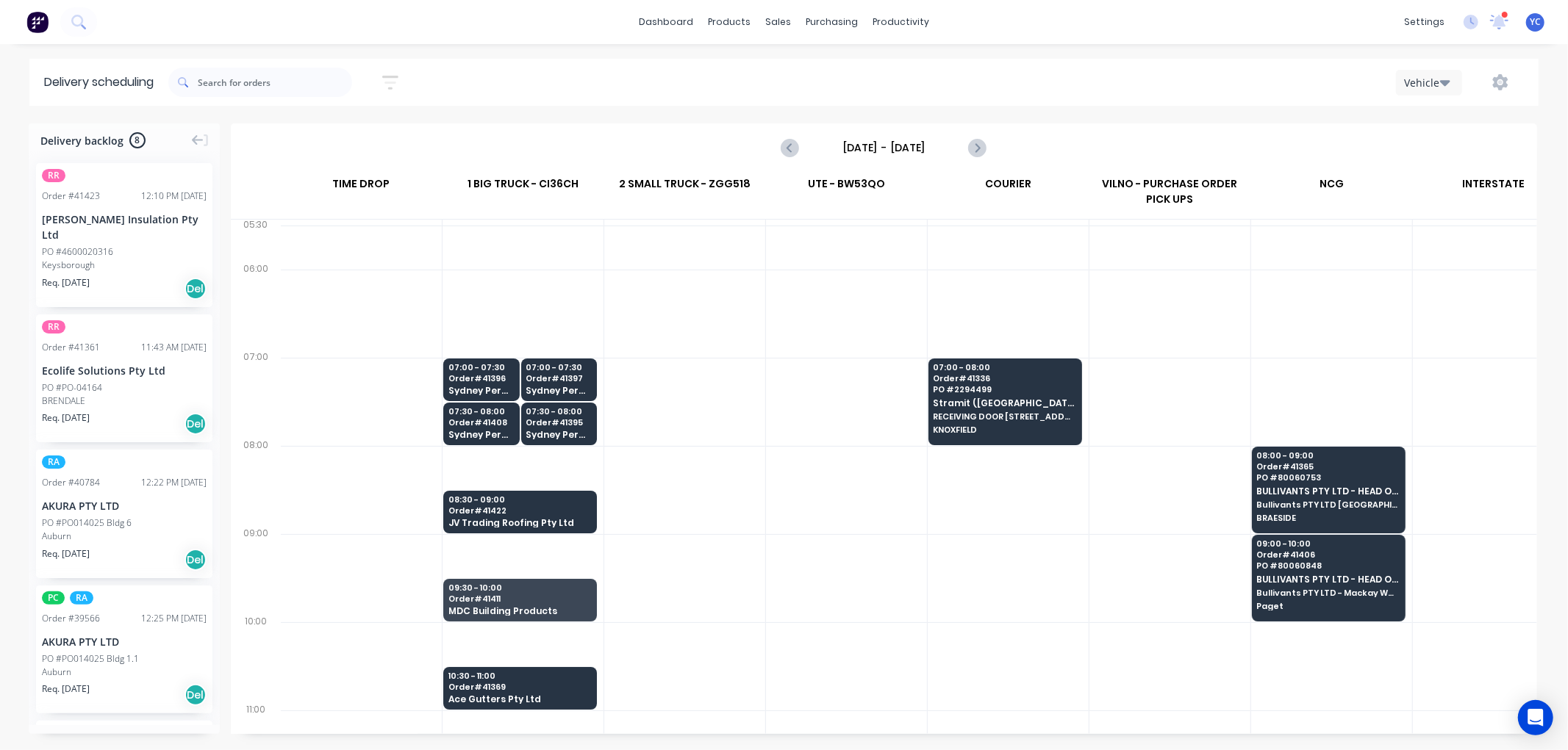
scroll to position [163, 1]
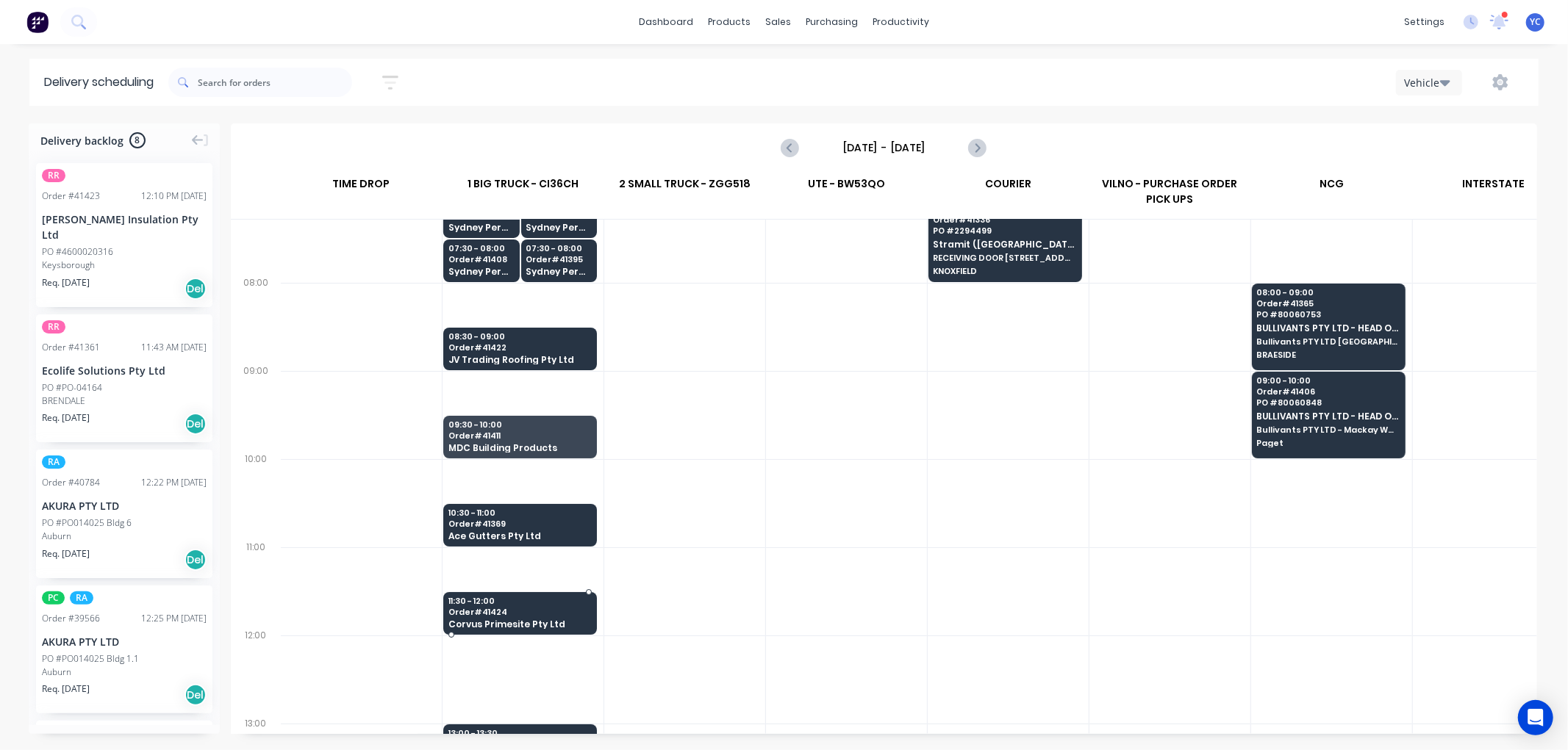
click at [559, 633] on div at bounding box center [519, 634] width 155 height 3
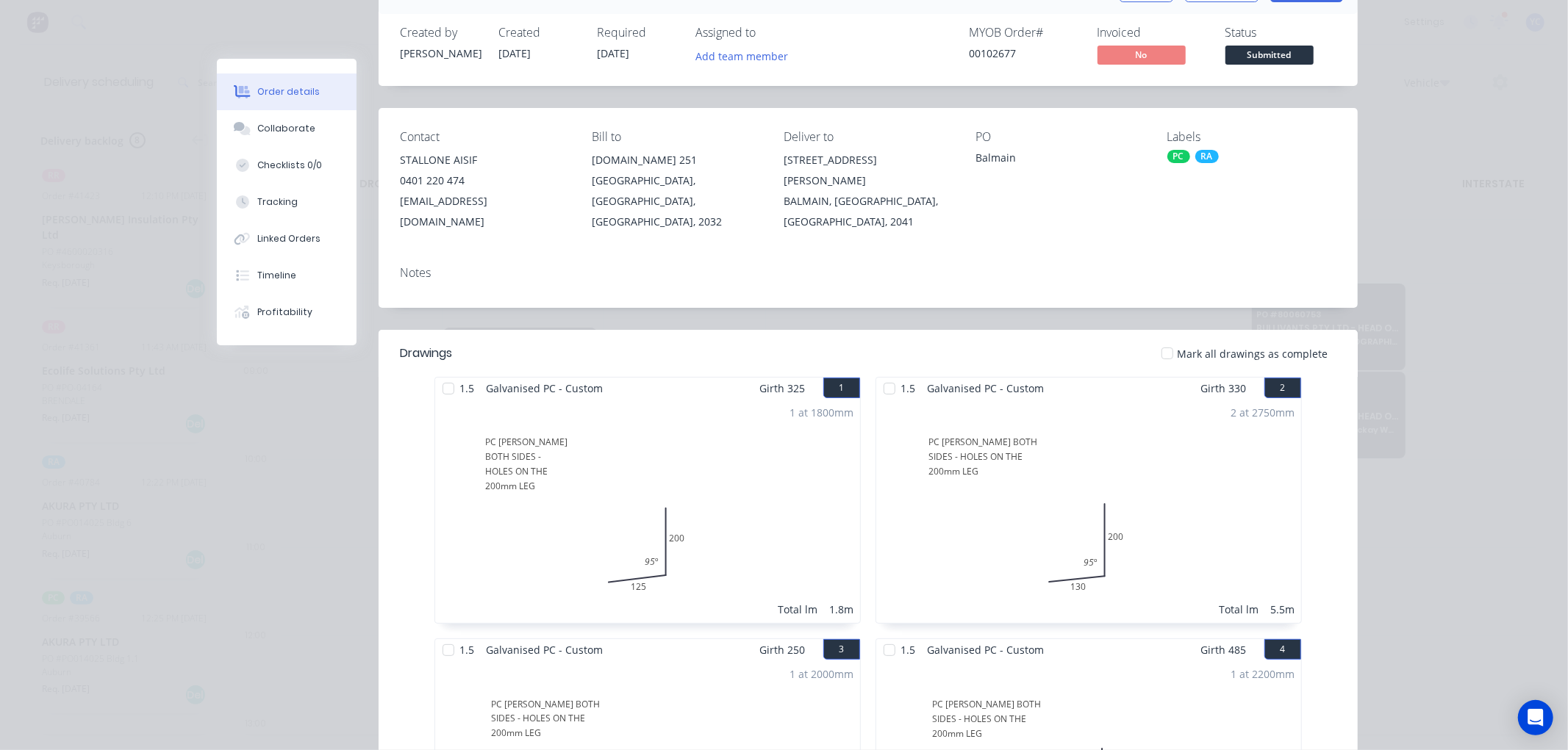
scroll to position [0, 0]
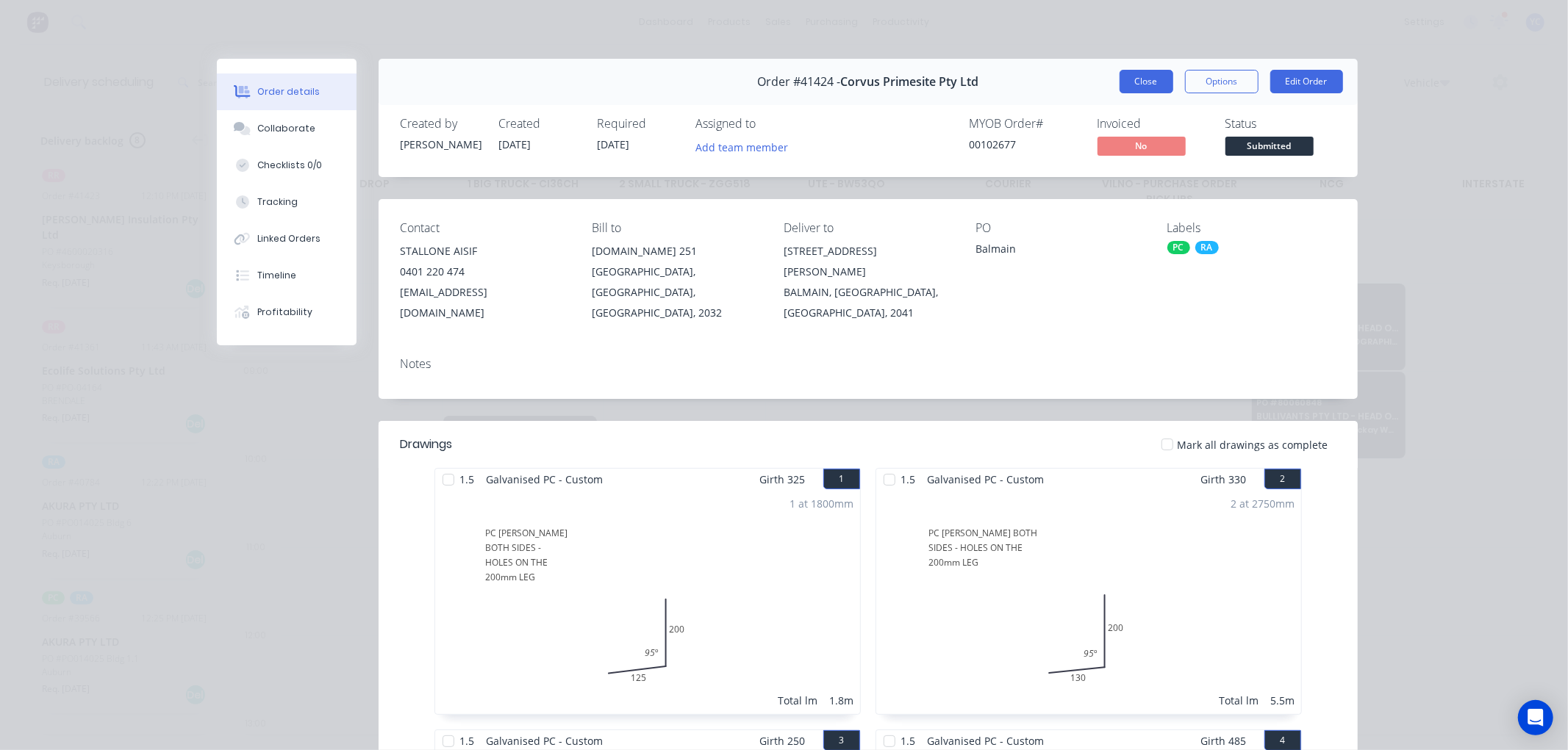
click at [1164, 76] on button "Close" at bounding box center [1147, 82] width 54 height 23
